Goal: Information Seeking & Learning: Learn about a topic

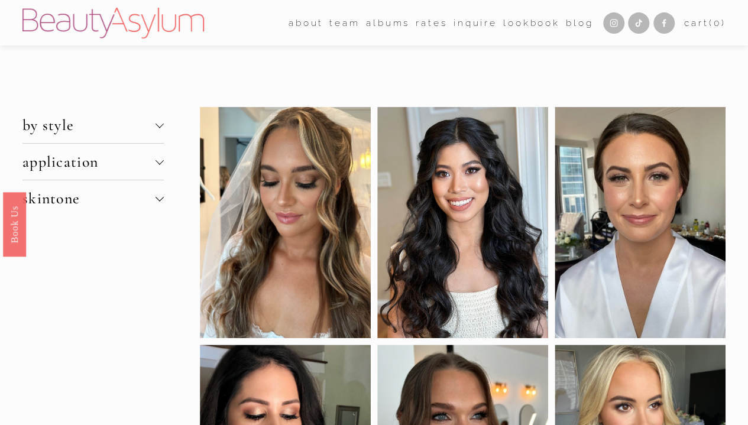
click at [163, 200] on div at bounding box center [160, 199] width 8 height 8
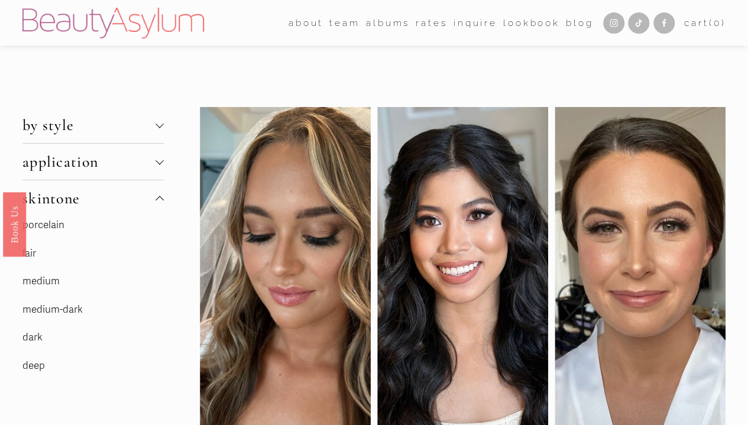
click at [163, 127] on div at bounding box center [160, 125] width 8 height 8
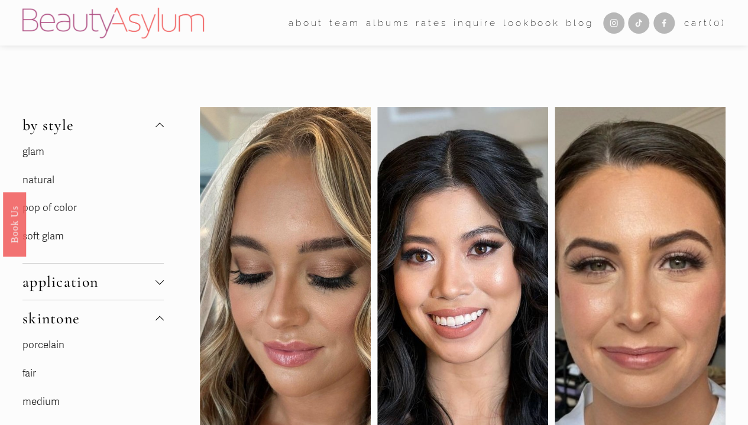
click at [61, 232] on link "soft glam" at bounding box center [42, 236] width 41 height 12
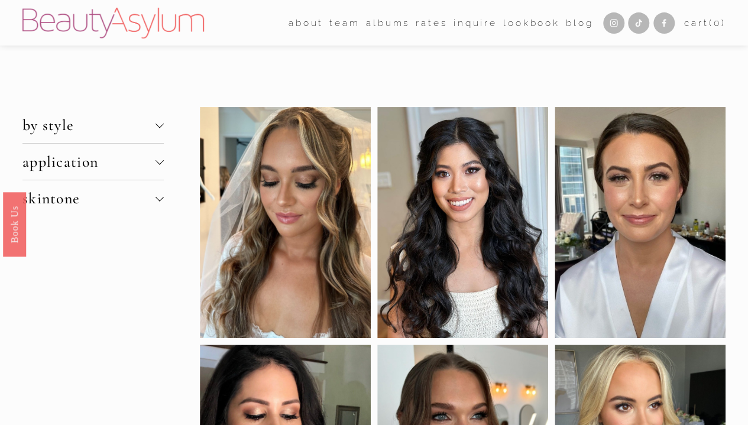
click at [157, 125] on div at bounding box center [160, 123] width 8 height 8
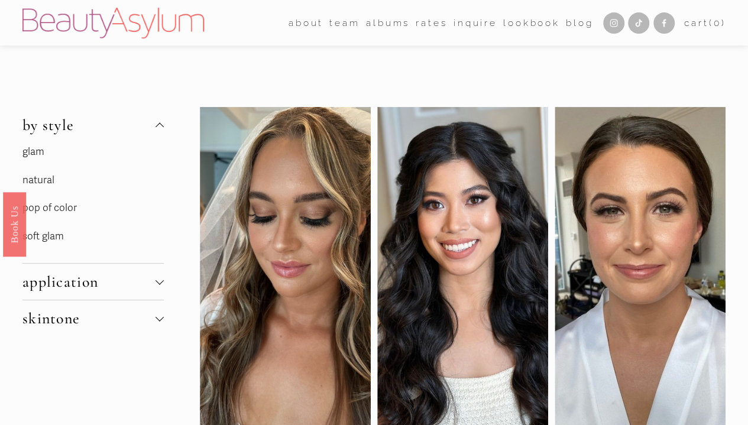
click at [39, 157] on link "glam" at bounding box center [33, 151] width 22 height 12
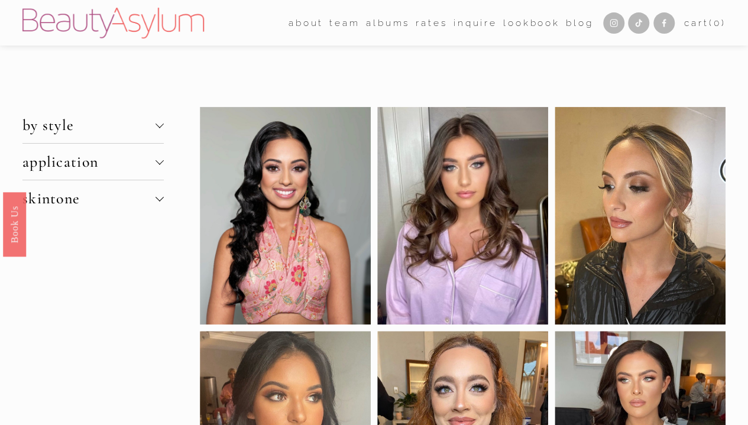
click at [135, 126] on span "by style" at bounding box center [88, 125] width 133 height 18
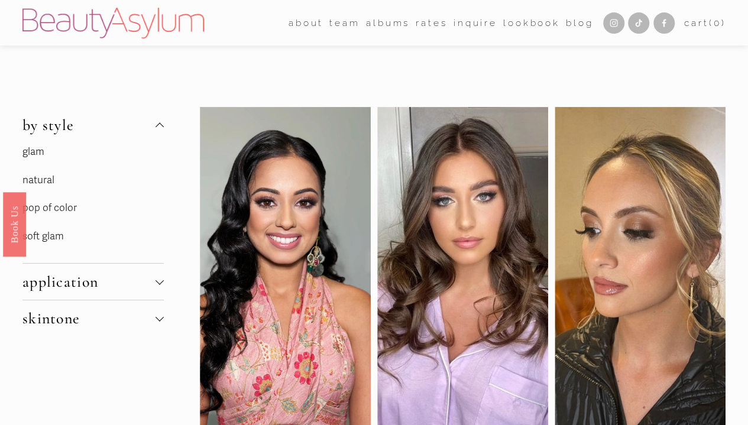
click at [43, 183] on link "natural" at bounding box center [38, 180] width 32 height 12
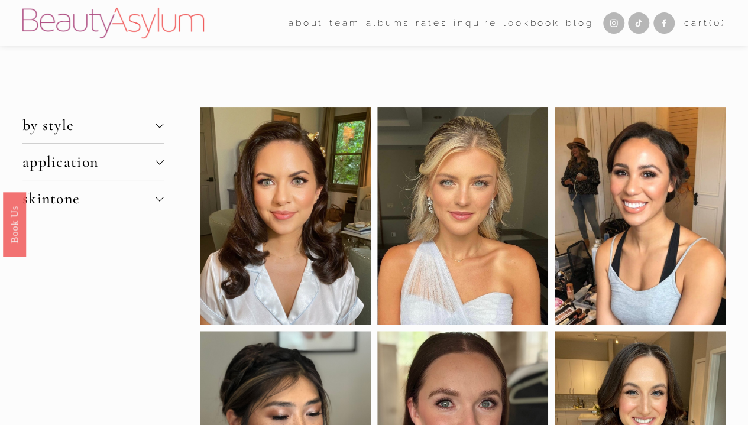
click at [161, 121] on button "by style" at bounding box center [92, 125] width 141 height 36
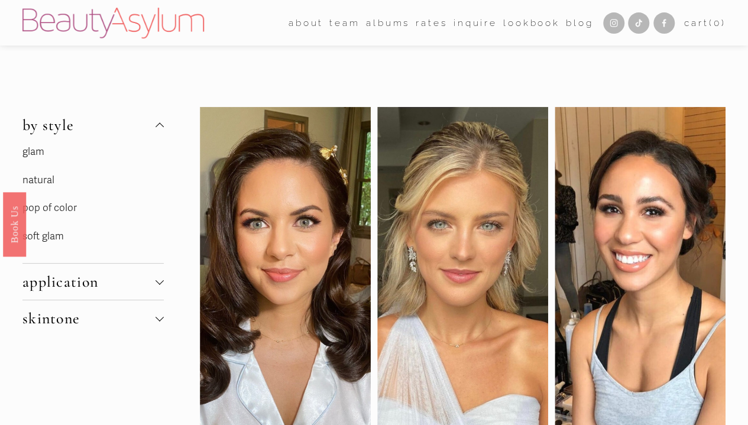
click at [54, 235] on link "soft glam" at bounding box center [42, 236] width 41 height 12
